Goal: Navigation & Orientation: Find specific page/section

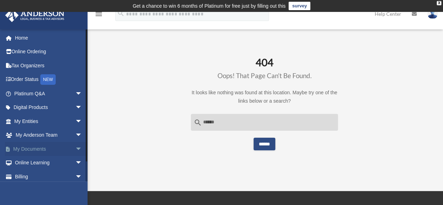
click at [75, 150] on span "arrow_drop_down" at bounding box center [82, 149] width 14 height 14
click at [38, 163] on link "Box" at bounding box center [51, 163] width 83 height 14
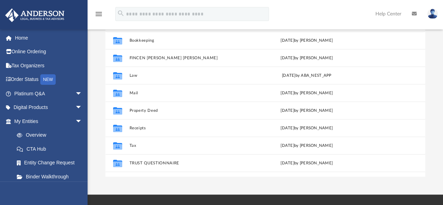
scroll to position [101, 0]
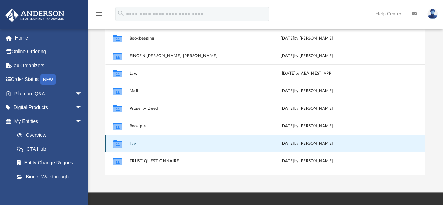
click at [131, 143] on button "Tax" at bounding box center [187, 143] width 116 height 5
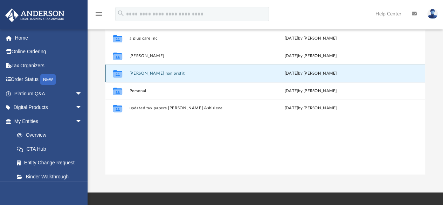
click at [157, 74] on button "[PERSON_NAME] non profit" at bounding box center [188, 73] width 119 height 5
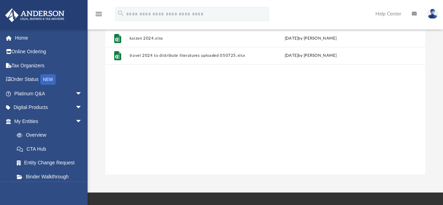
click at [432, 12] on img at bounding box center [433, 14] width 11 height 10
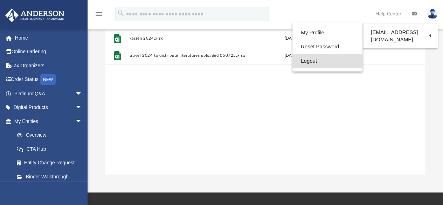
click at [317, 60] on link "Logout" at bounding box center [328, 61] width 70 height 14
